Goal: Task Accomplishment & Management: Complete application form

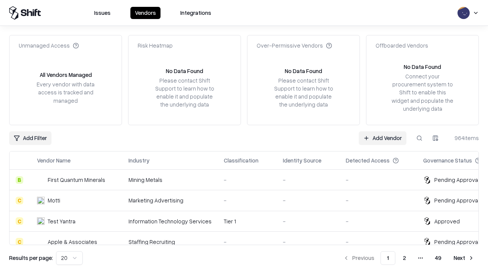
click at [382, 138] on link "Add Vendor" at bounding box center [383, 138] width 48 height 14
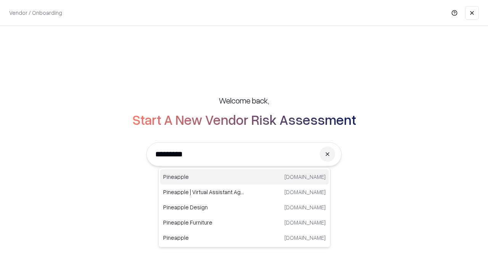
click at [244, 177] on div "Pineapple [DOMAIN_NAME]" at bounding box center [244, 177] width 168 height 15
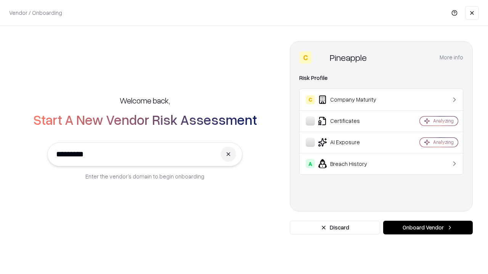
type input "*********"
click at [427, 228] on button "Onboard Vendor" at bounding box center [428, 228] width 90 height 14
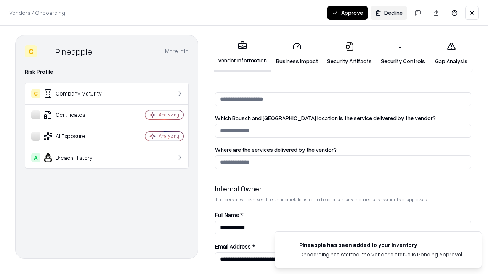
scroll to position [395, 0]
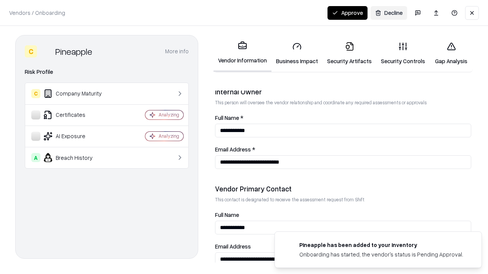
click at [349, 53] on link "Security Artifacts" at bounding box center [349, 53] width 54 height 35
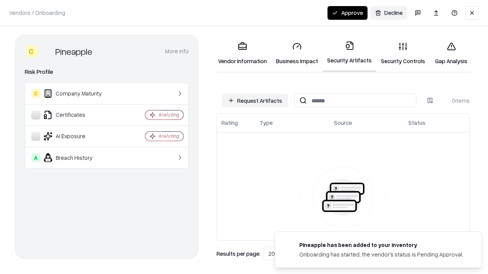
click at [255, 101] on button "Request Artifacts" at bounding box center [255, 101] width 66 height 14
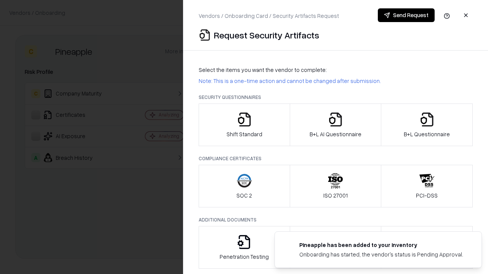
click at [426, 125] on icon "button" at bounding box center [426, 119] width 15 height 15
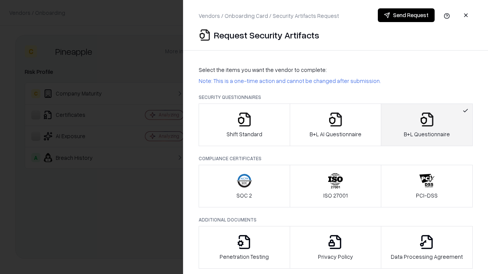
click at [335, 125] on icon "button" at bounding box center [335, 119] width 15 height 15
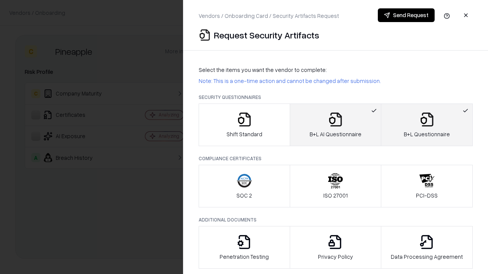
click at [406, 15] on button "Send Request" at bounding box center [406, 15] width 57 height 14
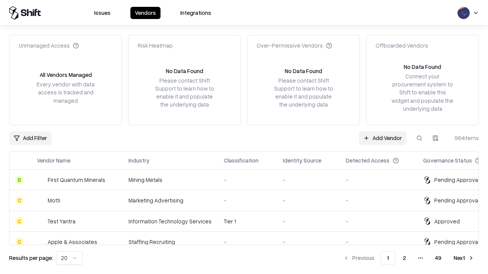
click at [382, 138] on link "Add Vendor" at bounding box center [383, 138] width 48 height 14
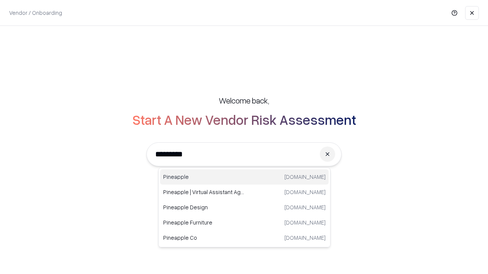
click at [244, 177] on div "Pineapple [DOMAIN_NAME]" at bounding box center [244, 177] width 168 height 15
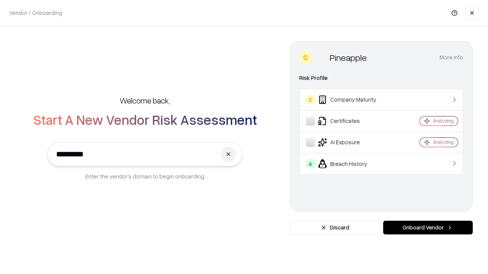
type input "*********"
click at [427, 228] on button "Onboard Vendor" at bounding box center [428, 228] width 90 height 14
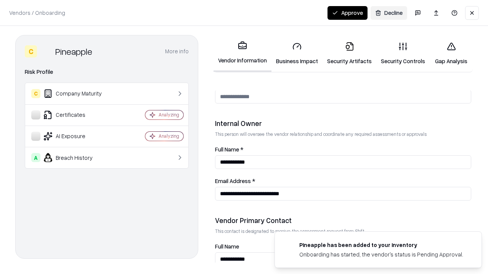
scroll to position [395, 0]
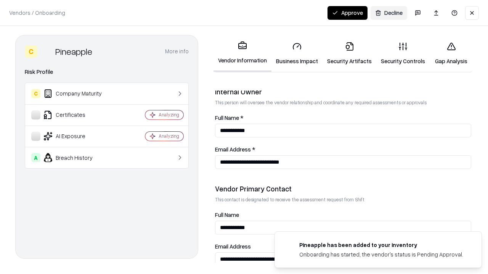
click at [347, 13] on button "Approve" at bounding box center [347, 13] width 40 height 14
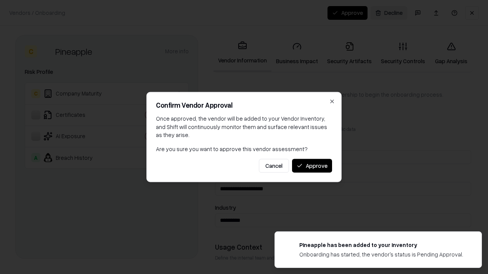
click at [312, 166] on button "Approve" at bounding box center [312, 166] width 40 height 14
